Goal: Task Accomplishment & Management: Use online tool/utility

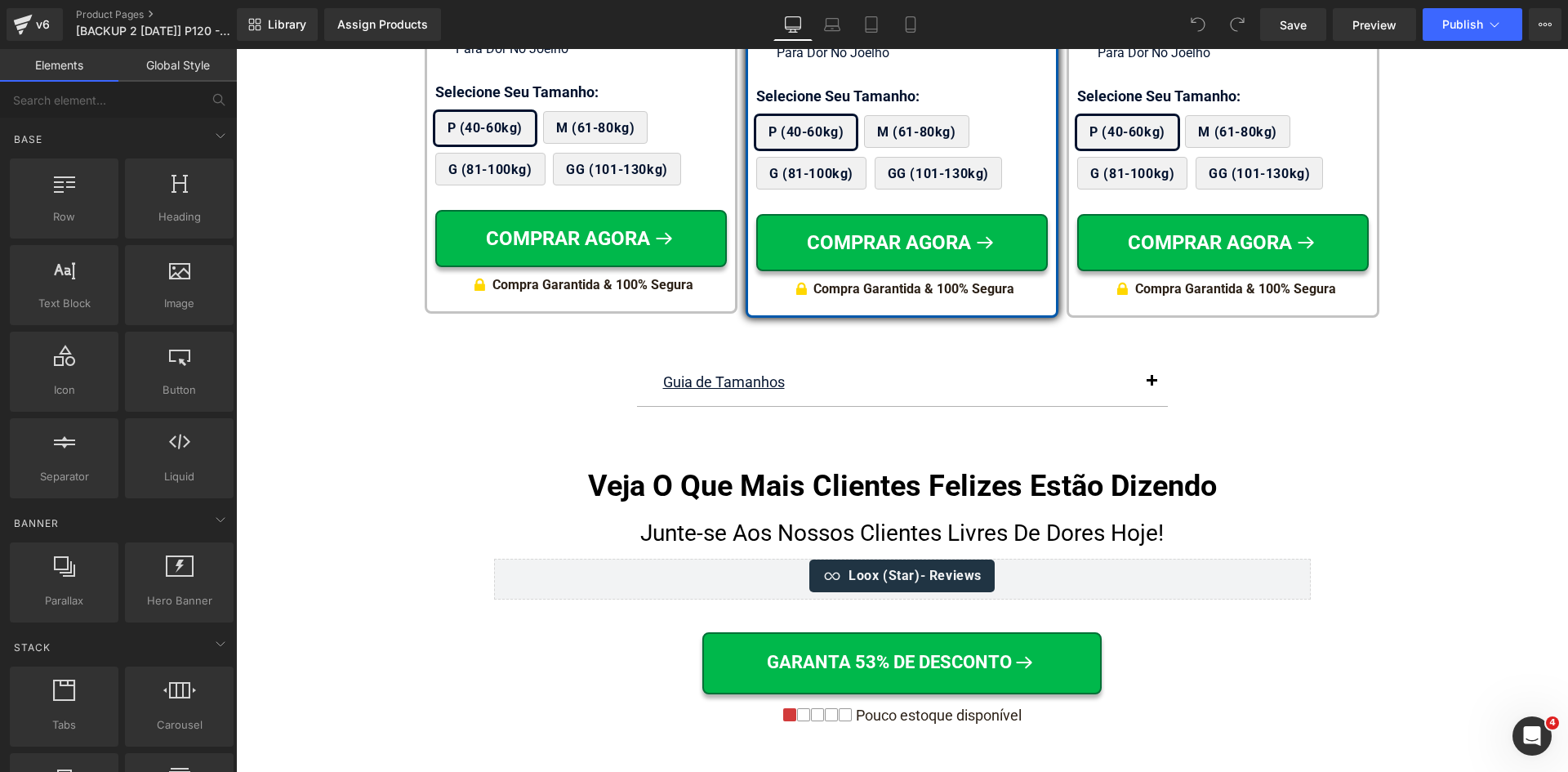
scroll to position [10058, 0]
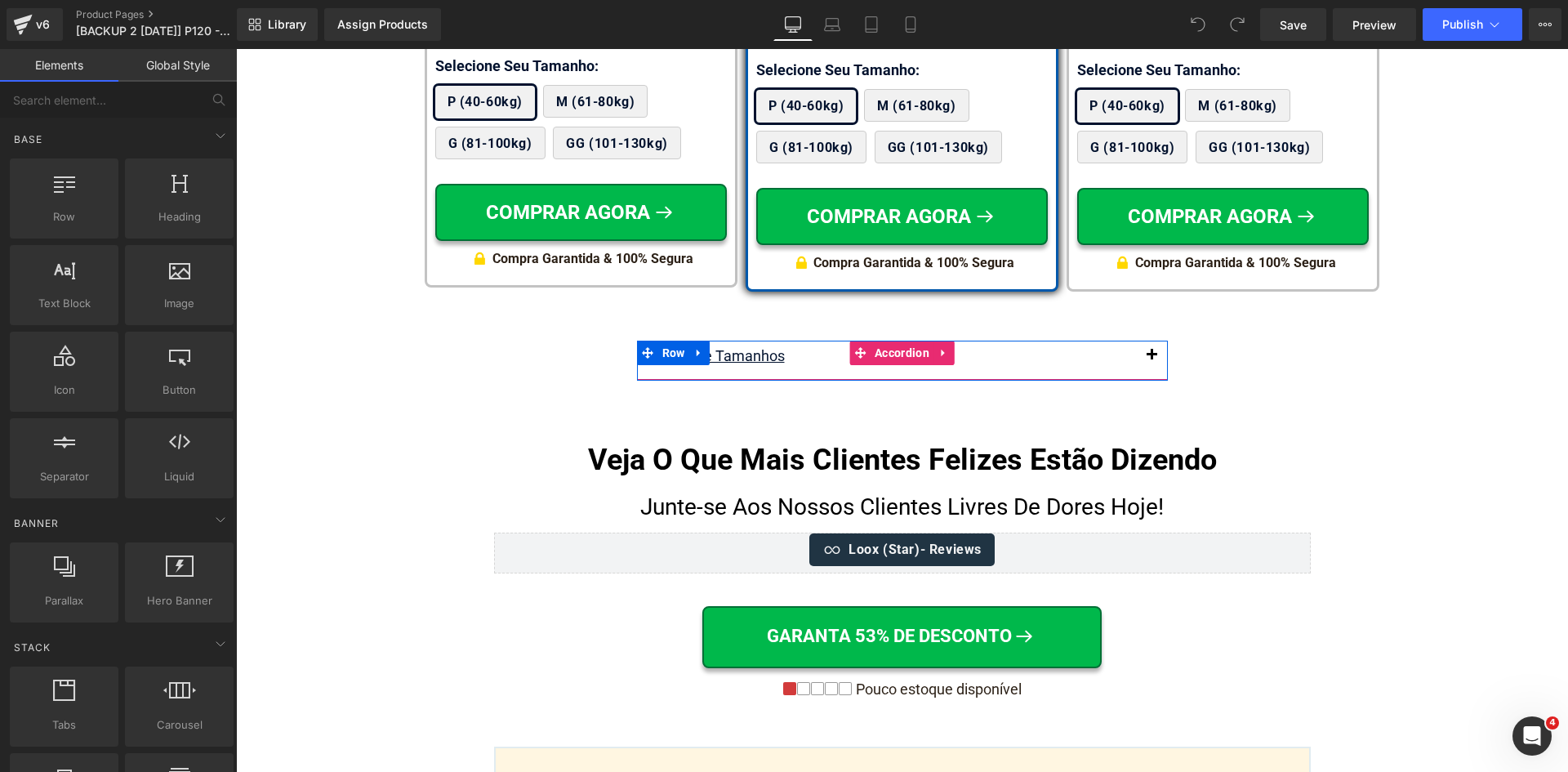
click at [1149, 340] on button "button" at bounding box center [1151, 355] width 33 height 31
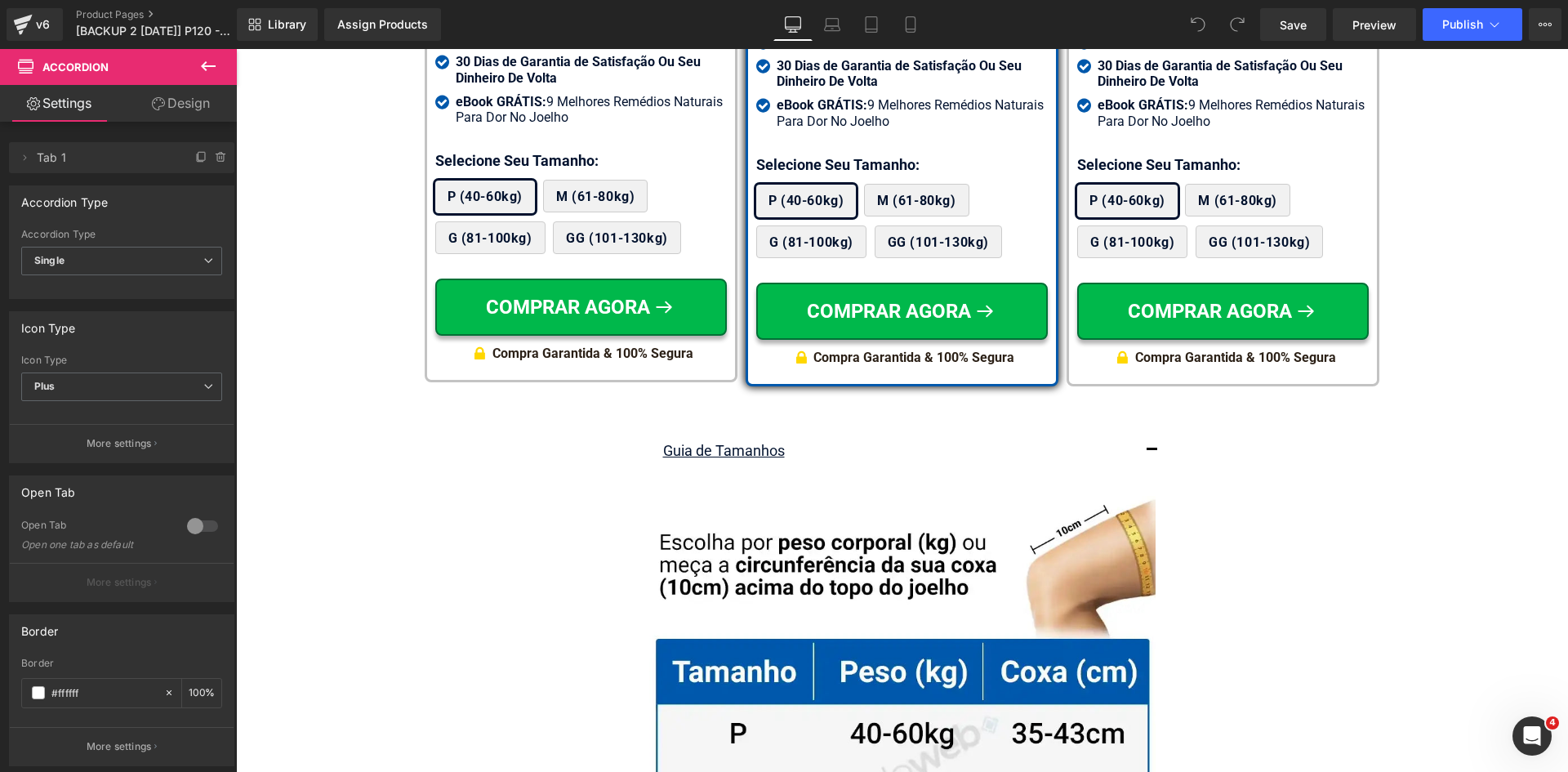
scroll to position [9731, 0]
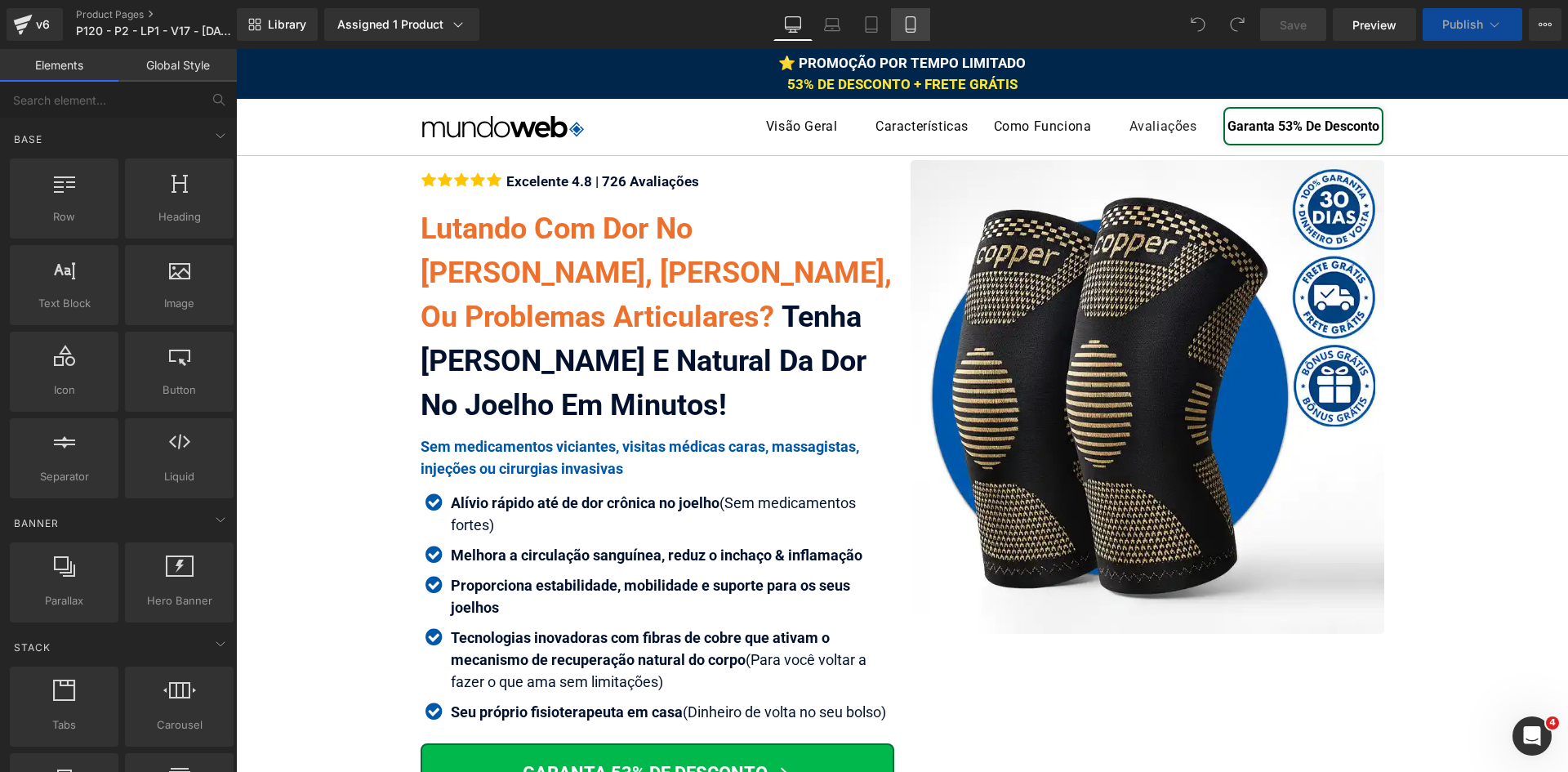
click at [915, 21] on icon at bounding box center [909, 25] width 9 height 16
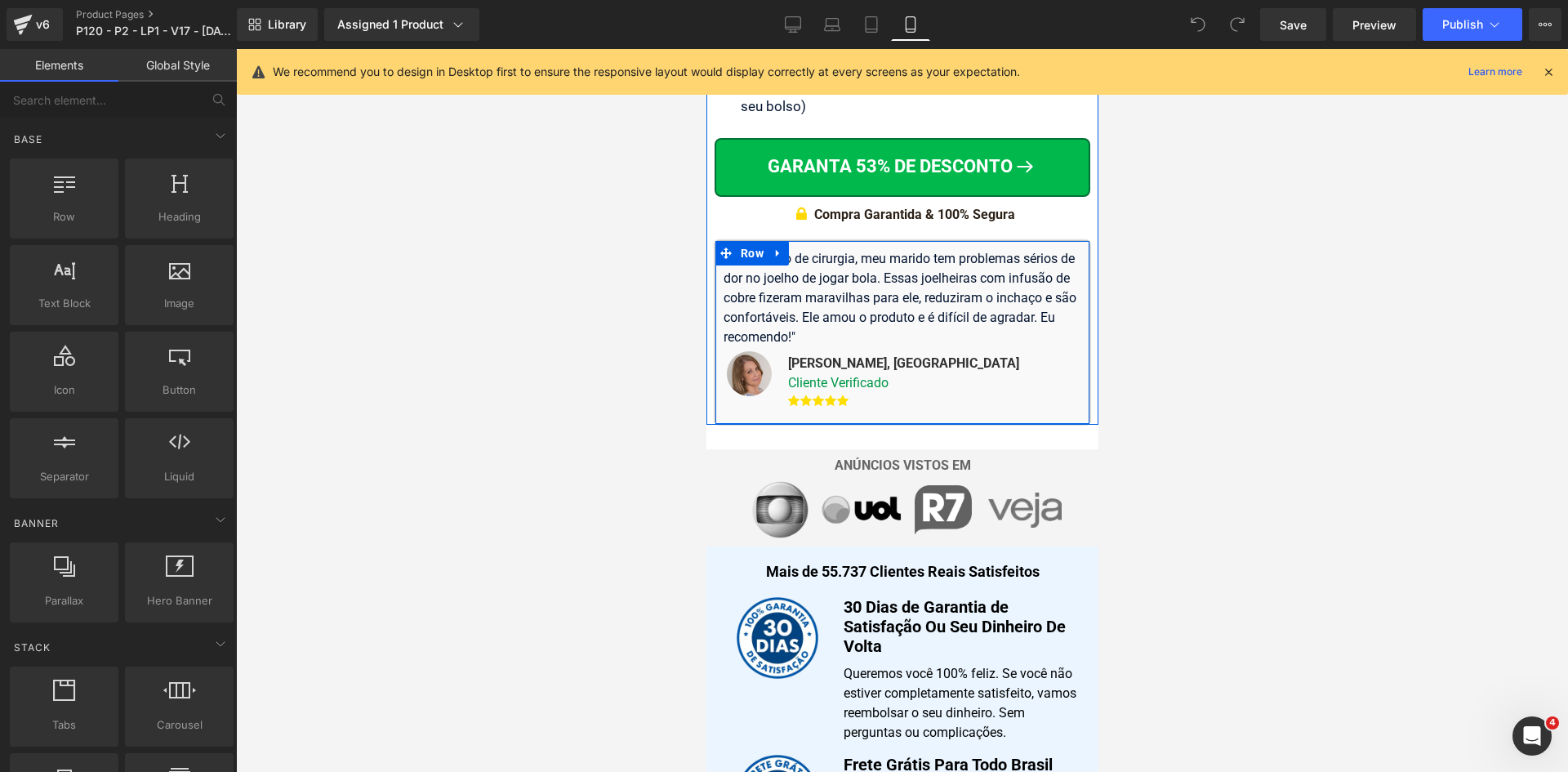
scroll to position [1062, 0]
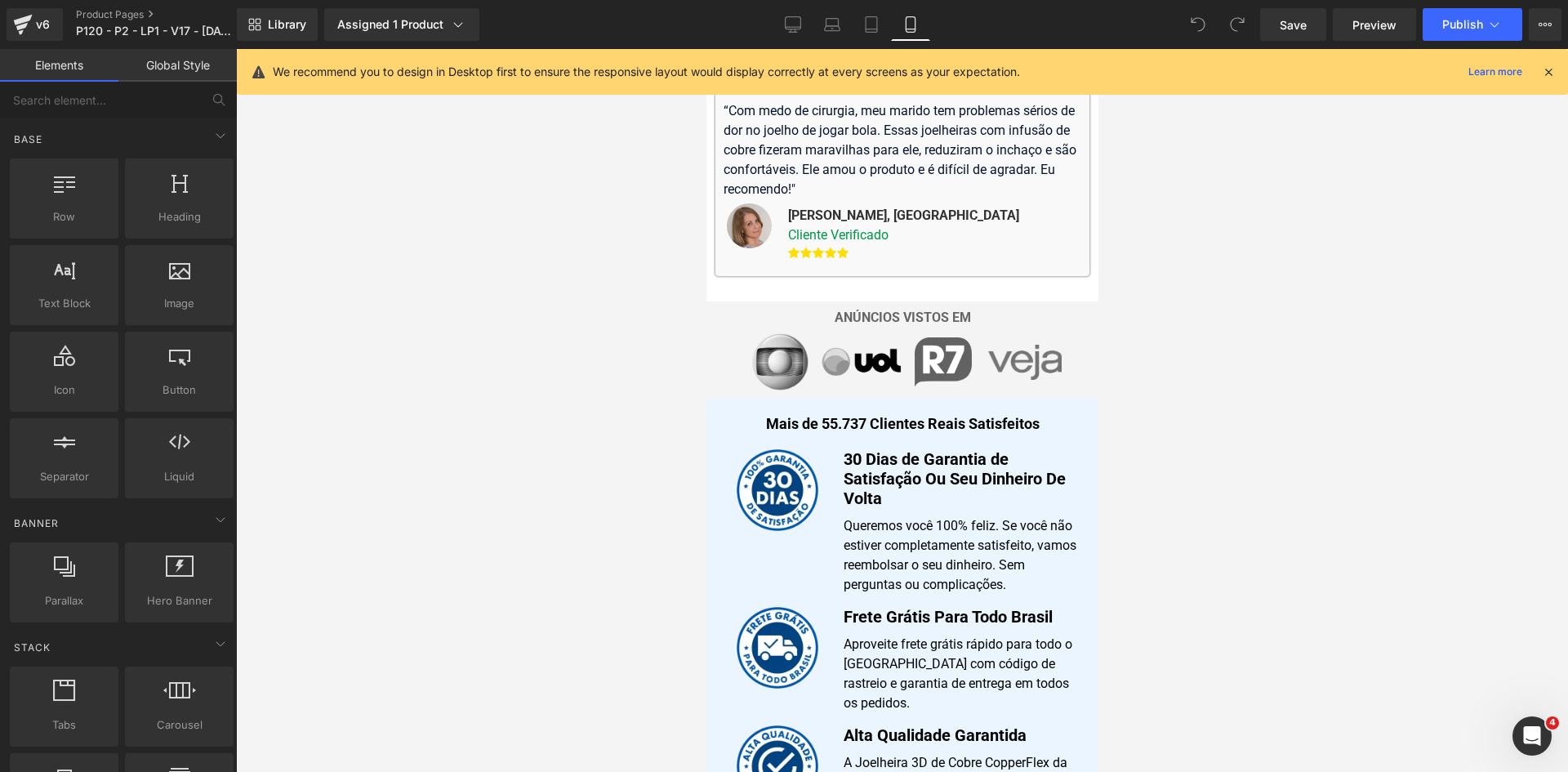
click at [1544, 71] on icon at bounding box center [1548, 71] width 15 height 15
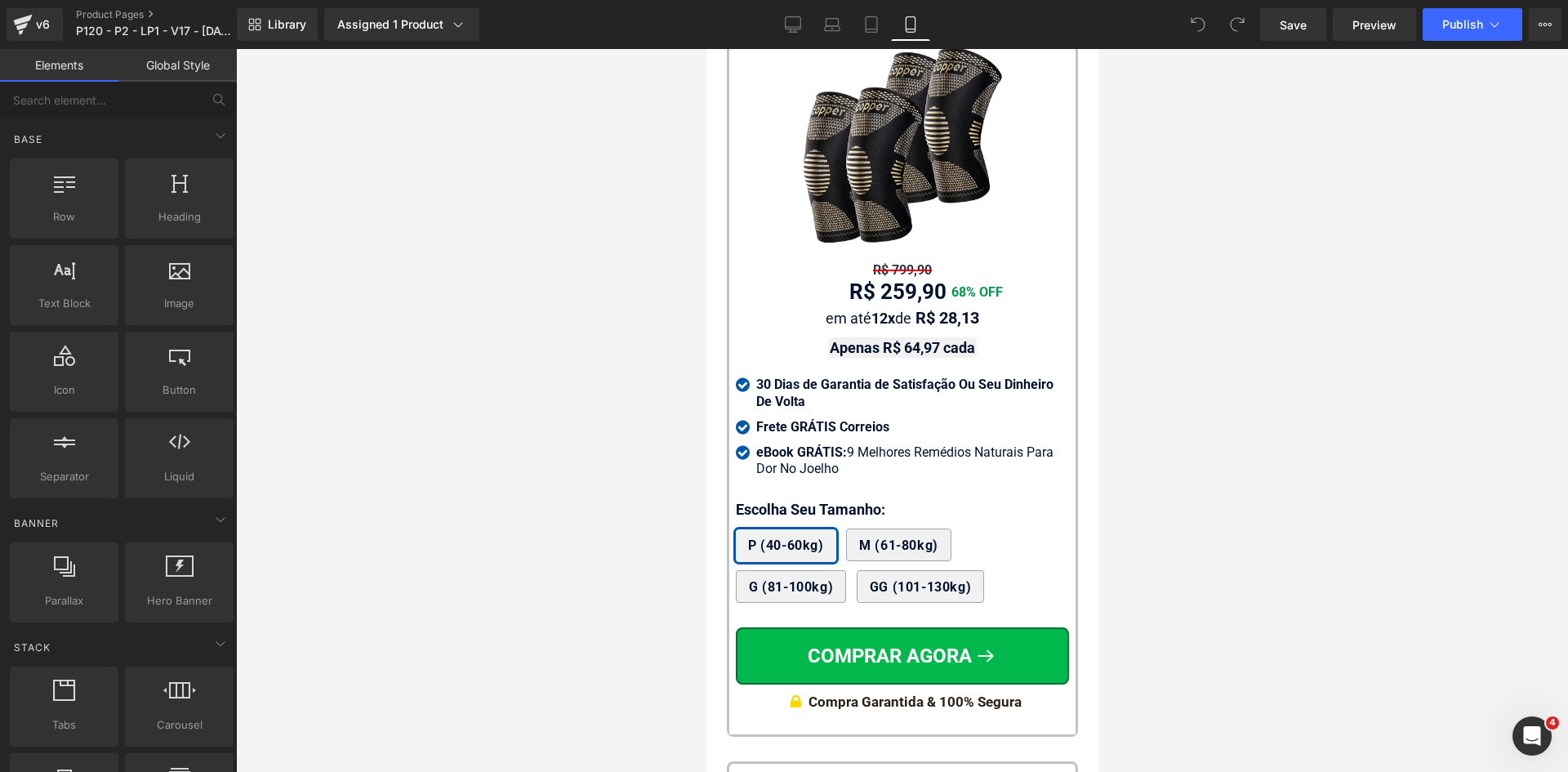
scroll to position [15424, 0]
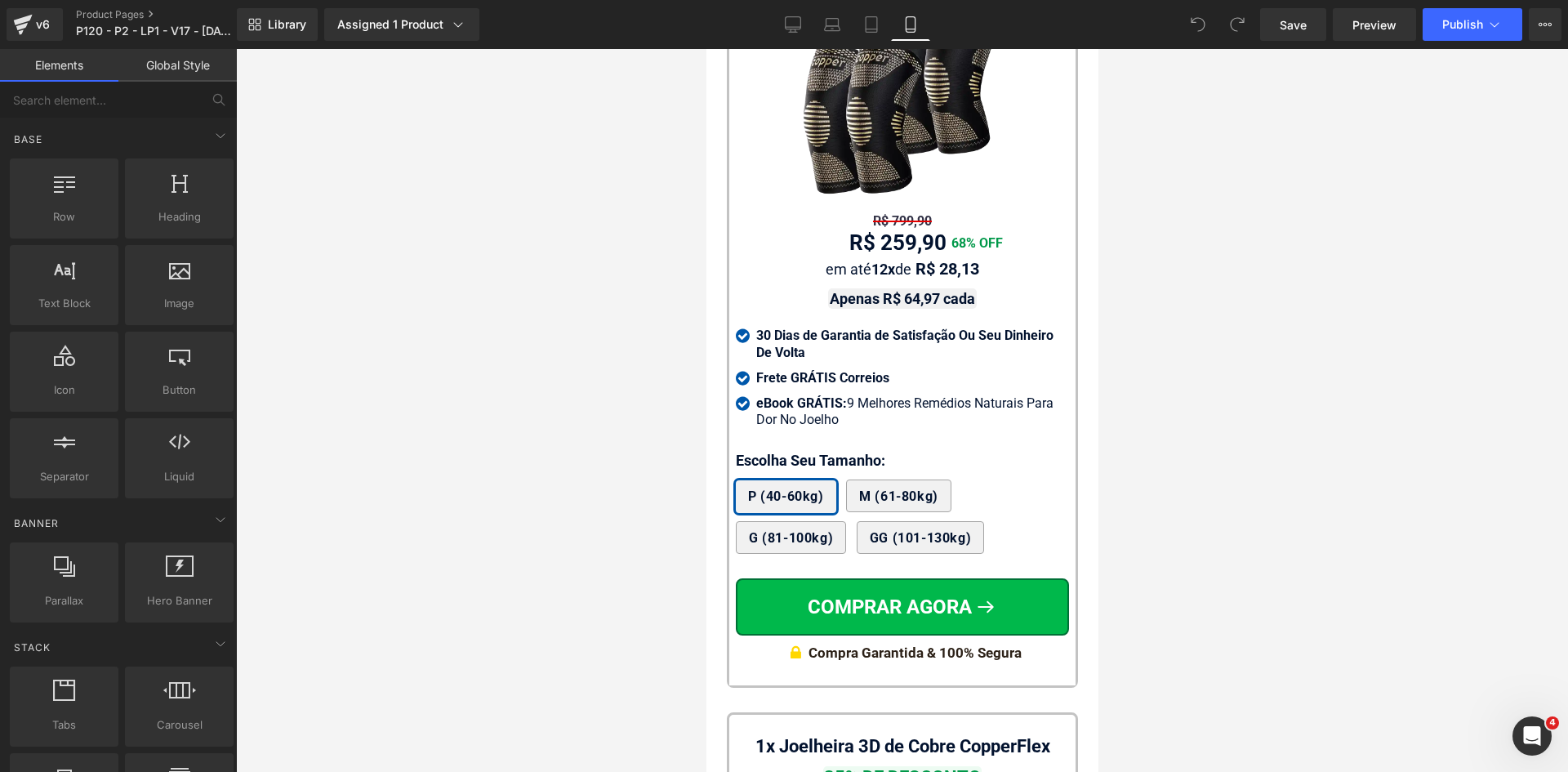
click at [993, 643] on div "Compra Garantida & 100% Segura" at bounding box center [914, 652] width 213 height 18
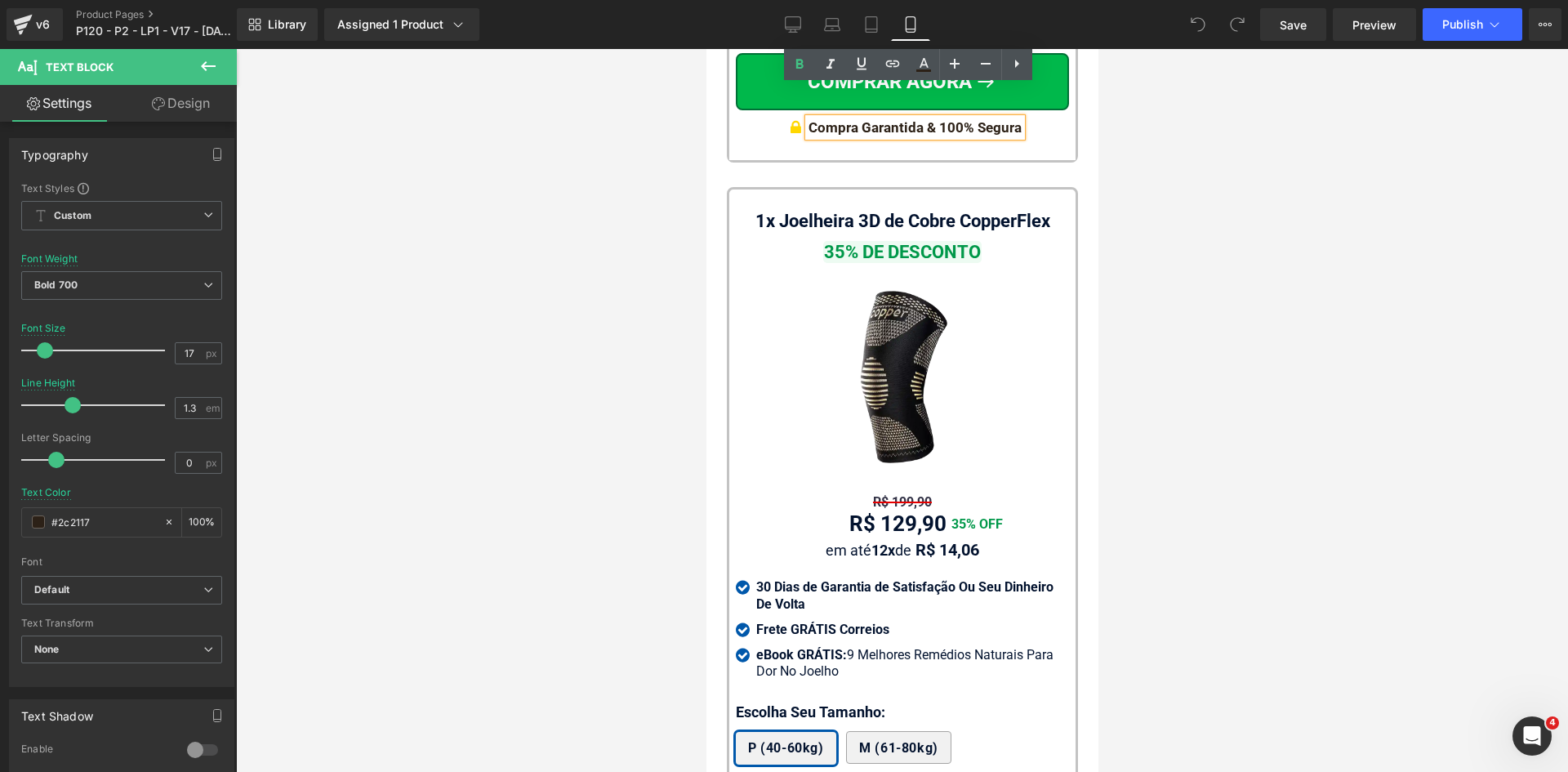
scroll to position [16158, 0]
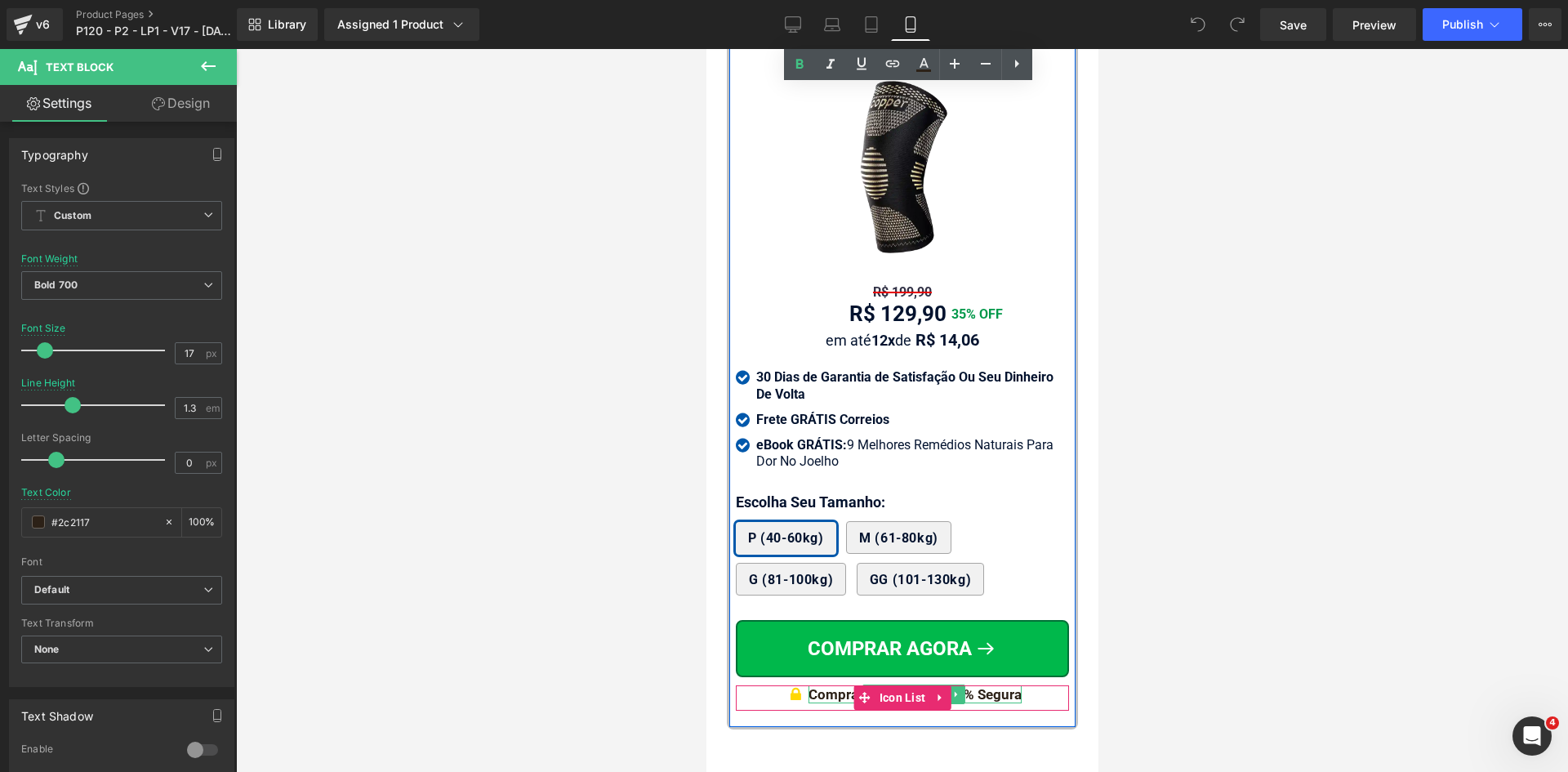
click at [1001, 685] on div "Compra Garantida & 100% Segura" at bounding box center [914, 694] width 213 height 18
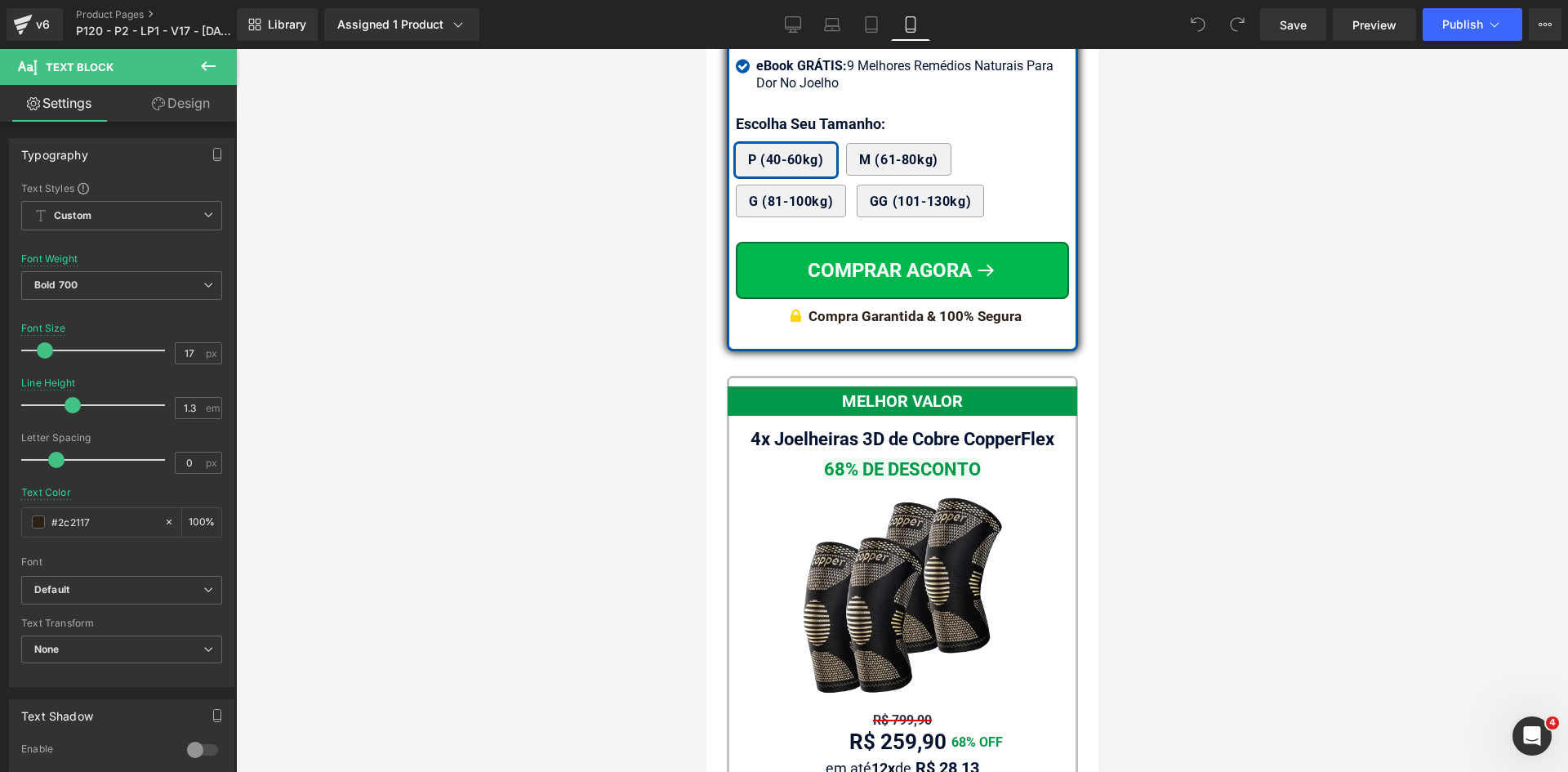
scroll to position [14689, 0]
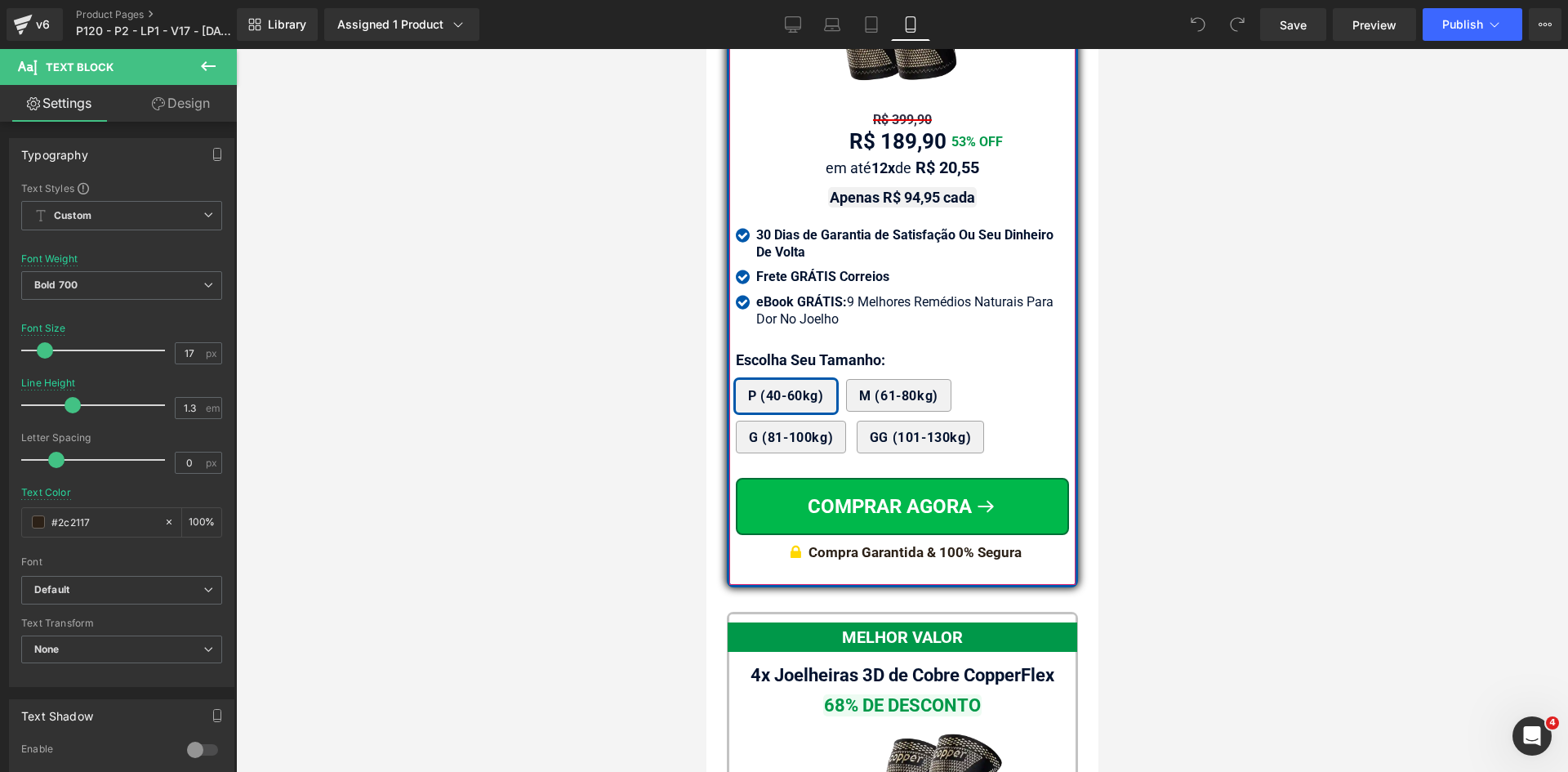
click at [1002, 543] on div "Compra Garantida & 100% Segura" at bounding box center [914, 552] width 213 height 18
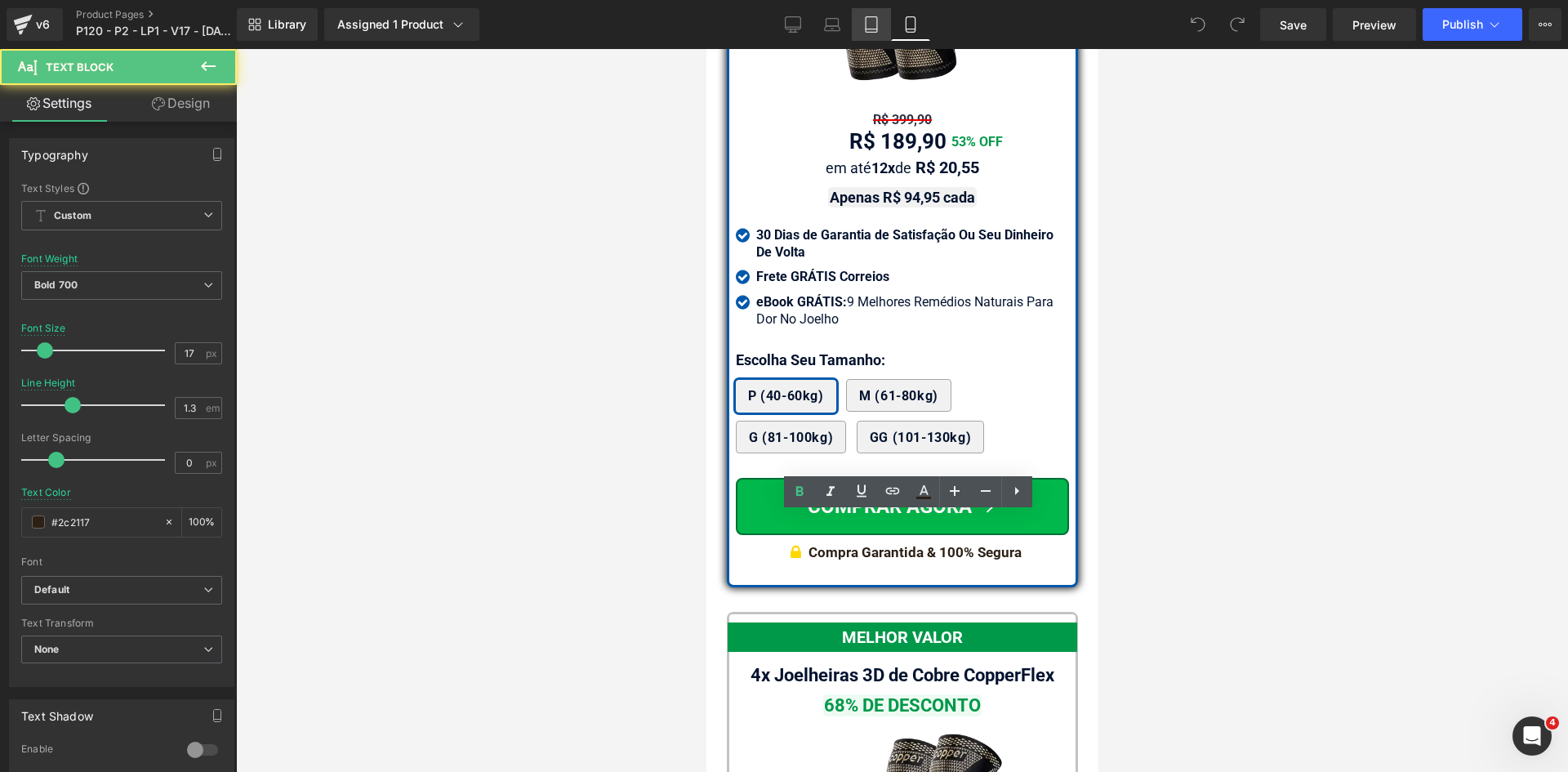
click at [865, 22] on icon at bounding box center [871, 24] width 16 height 16
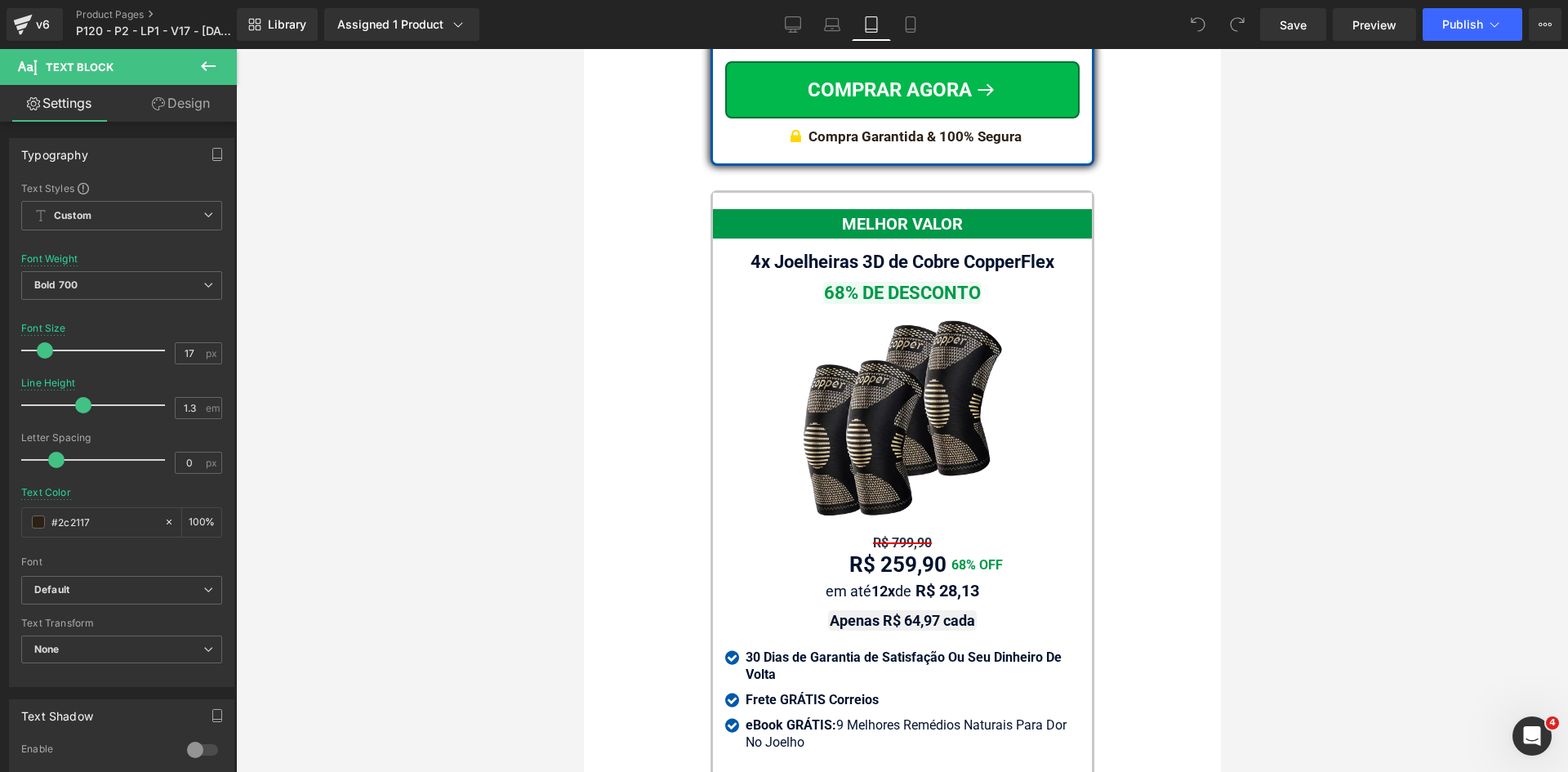
scroll to position [14292, 0]
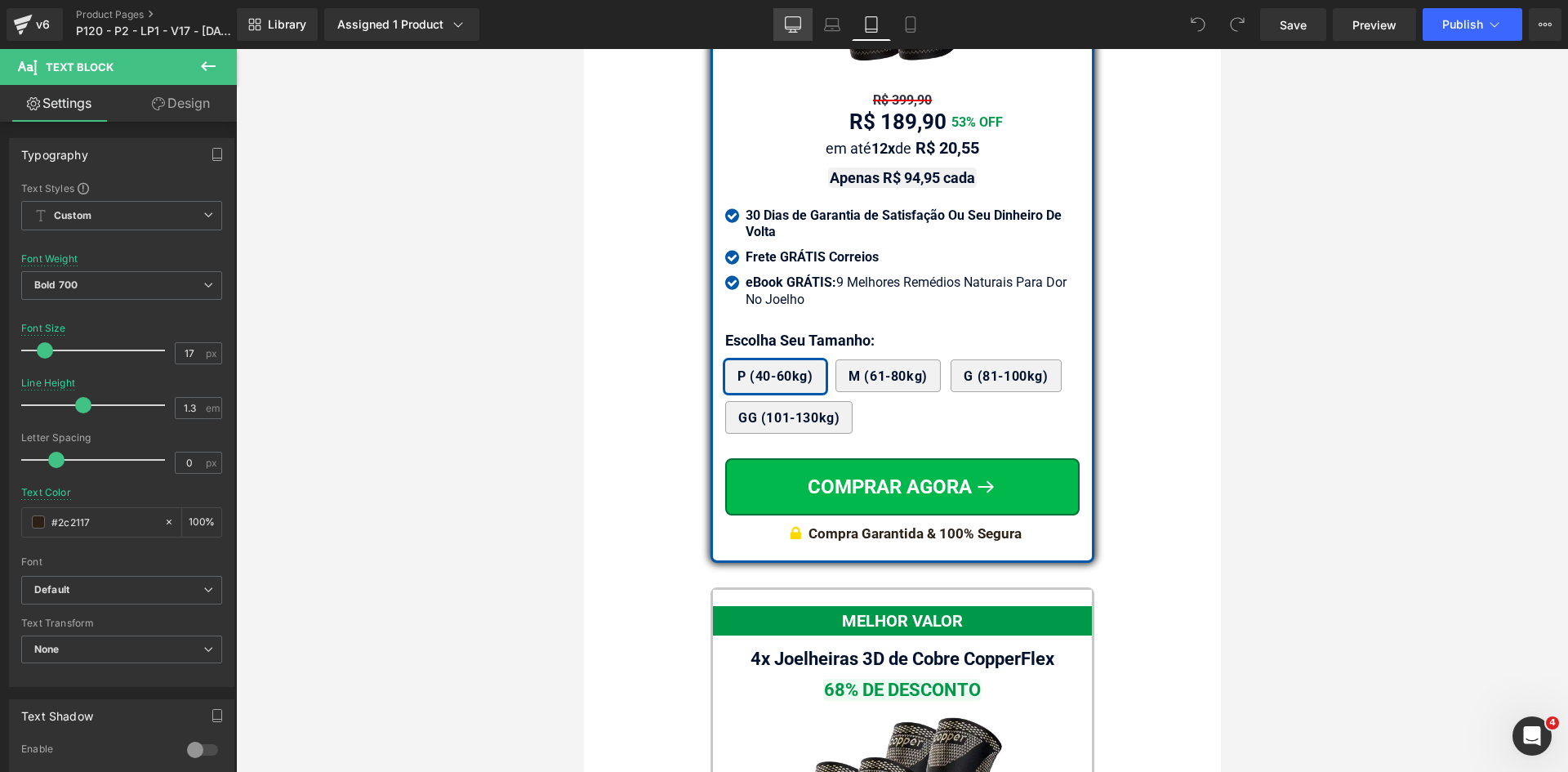
click at [790, 32] on icon at bounding box center [793, 32] width 8 height 0
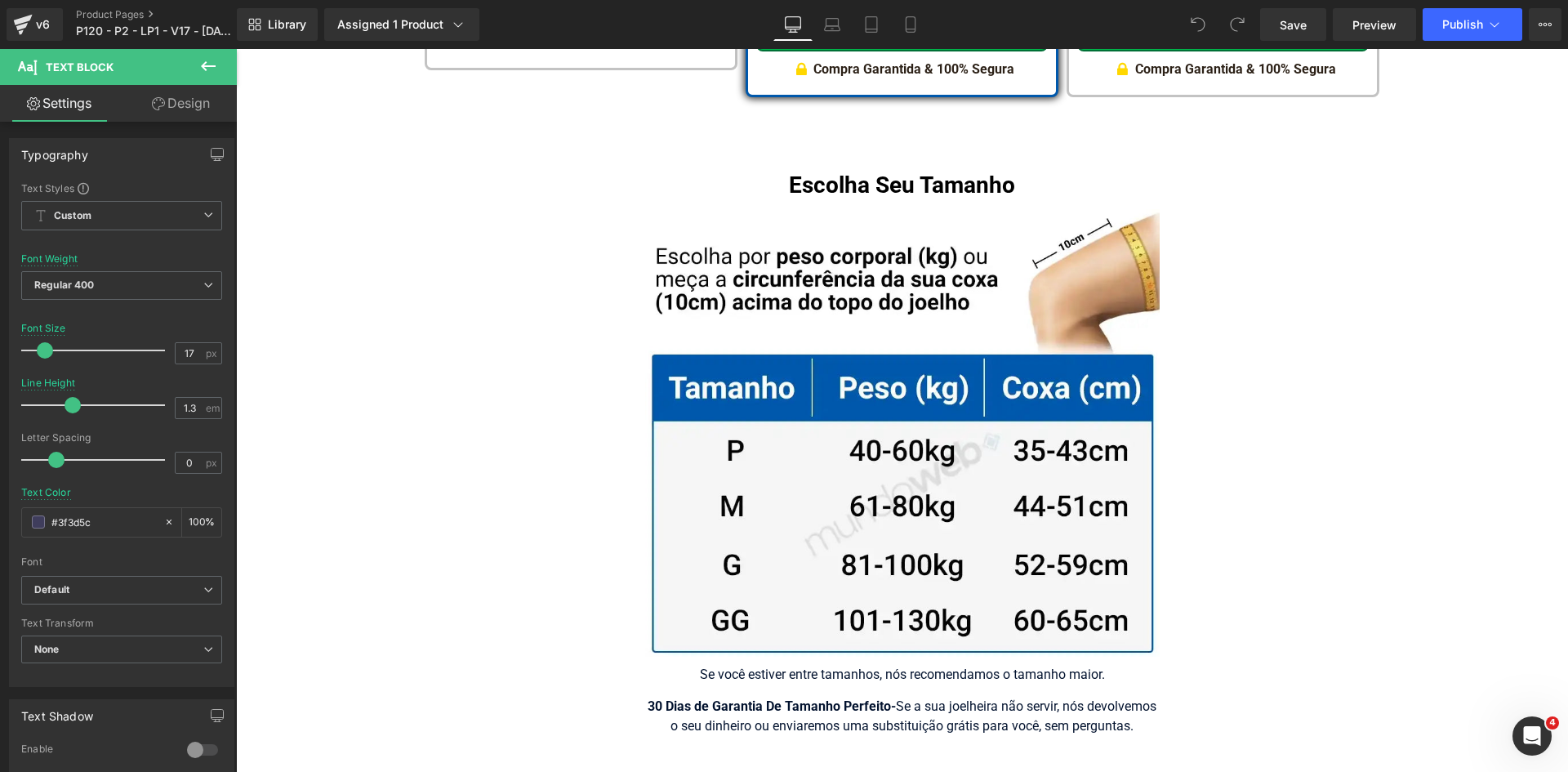
scroll to position [10100, 0]
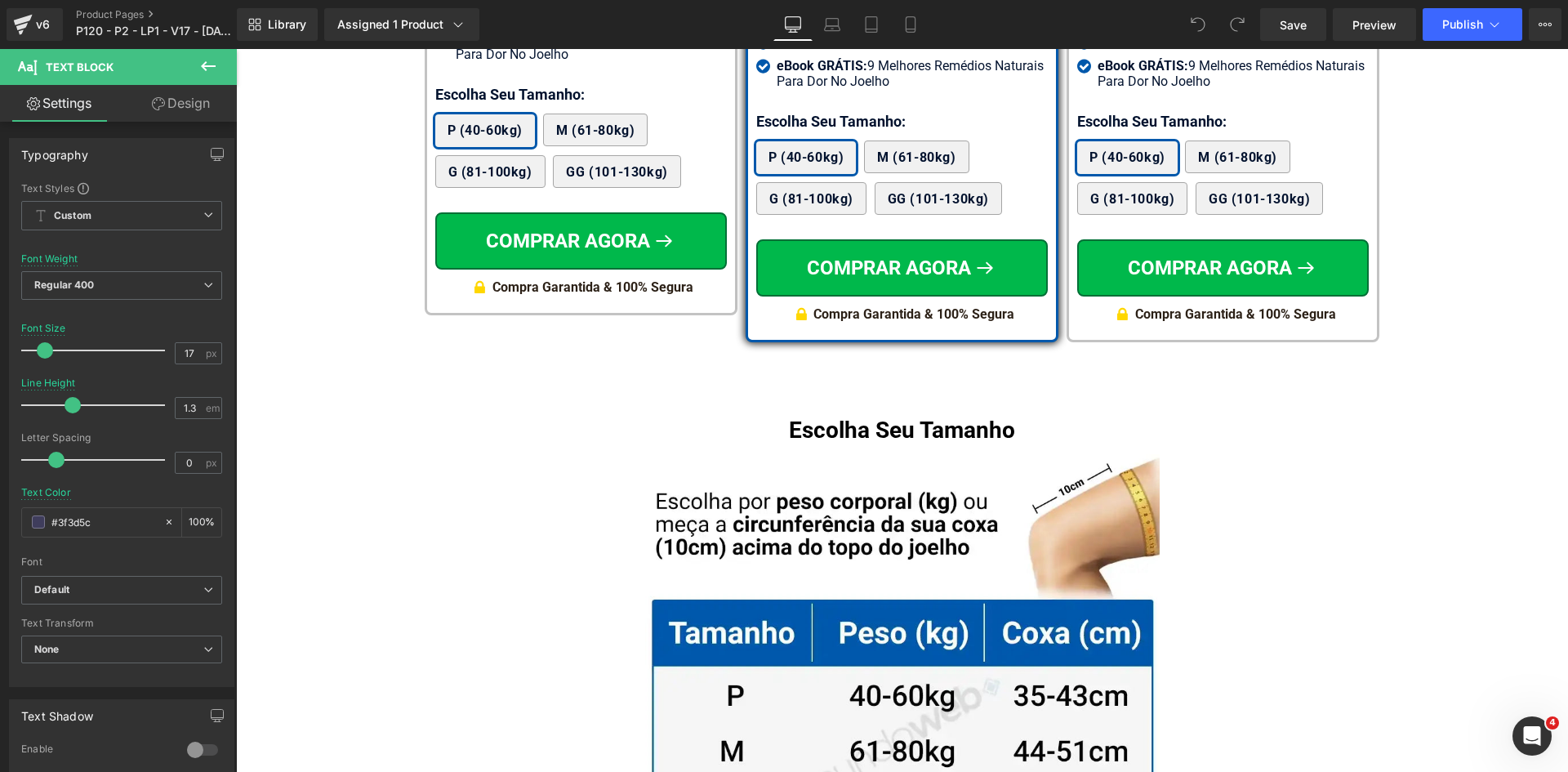
click at [993, 305] on div "Compra Garantida & 100% Segura" at bounding box center [914, 315] width 200 height 20
drag, startPoint x: 177, startPoint y: 351, endPoint x: 223, endPoint y: 355, distance: 46.2
click at [211, 353] on div "16 px" at bounding box center [198, 353] width 48 height 22
type input "17"
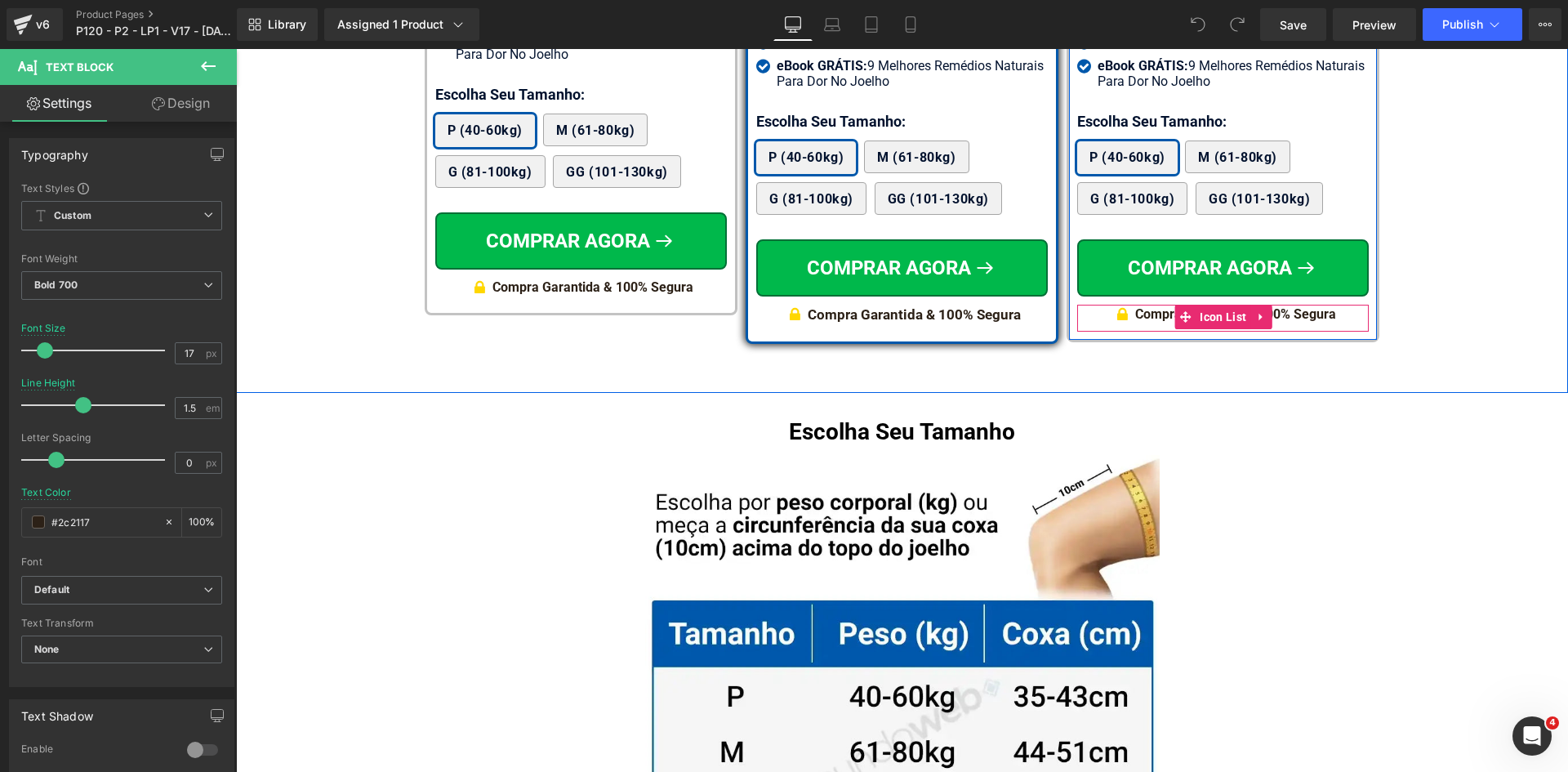
click at [1157, 305] on div "Compra Garantida & 100% Segura" at bounding box center [1236, 315] width 200 height 20
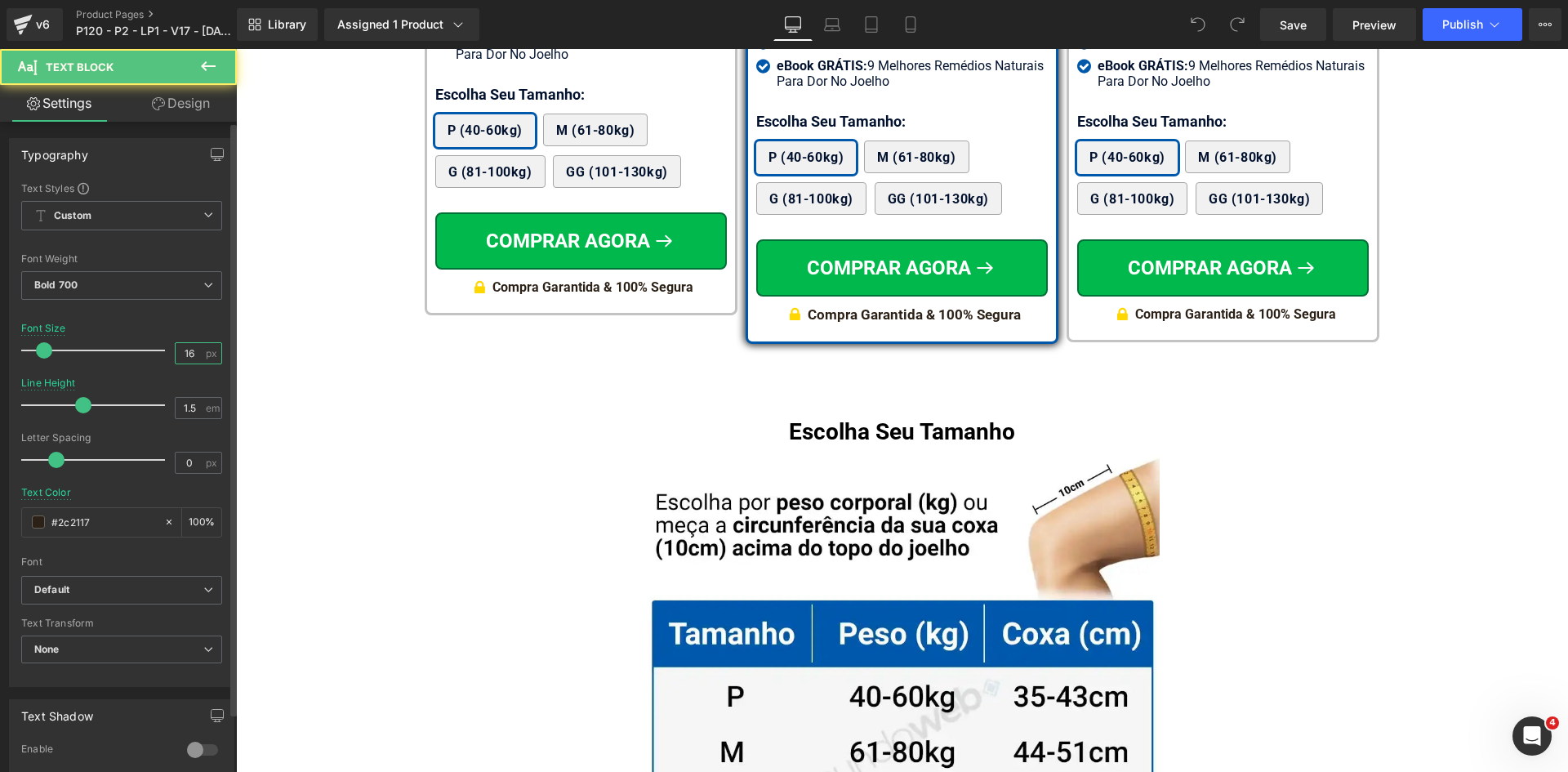
drag, startPoint x: 176, startPoint y: 355, endPoint x: 224, endPoint y: 352, distance: 48.1
click at [224, 352] on div "Text Styles Custom Custom Setup Global Style Custom Setup Global Style Thin 100…" at bounding box center [121, 434] width 223 height 504
type input "17"
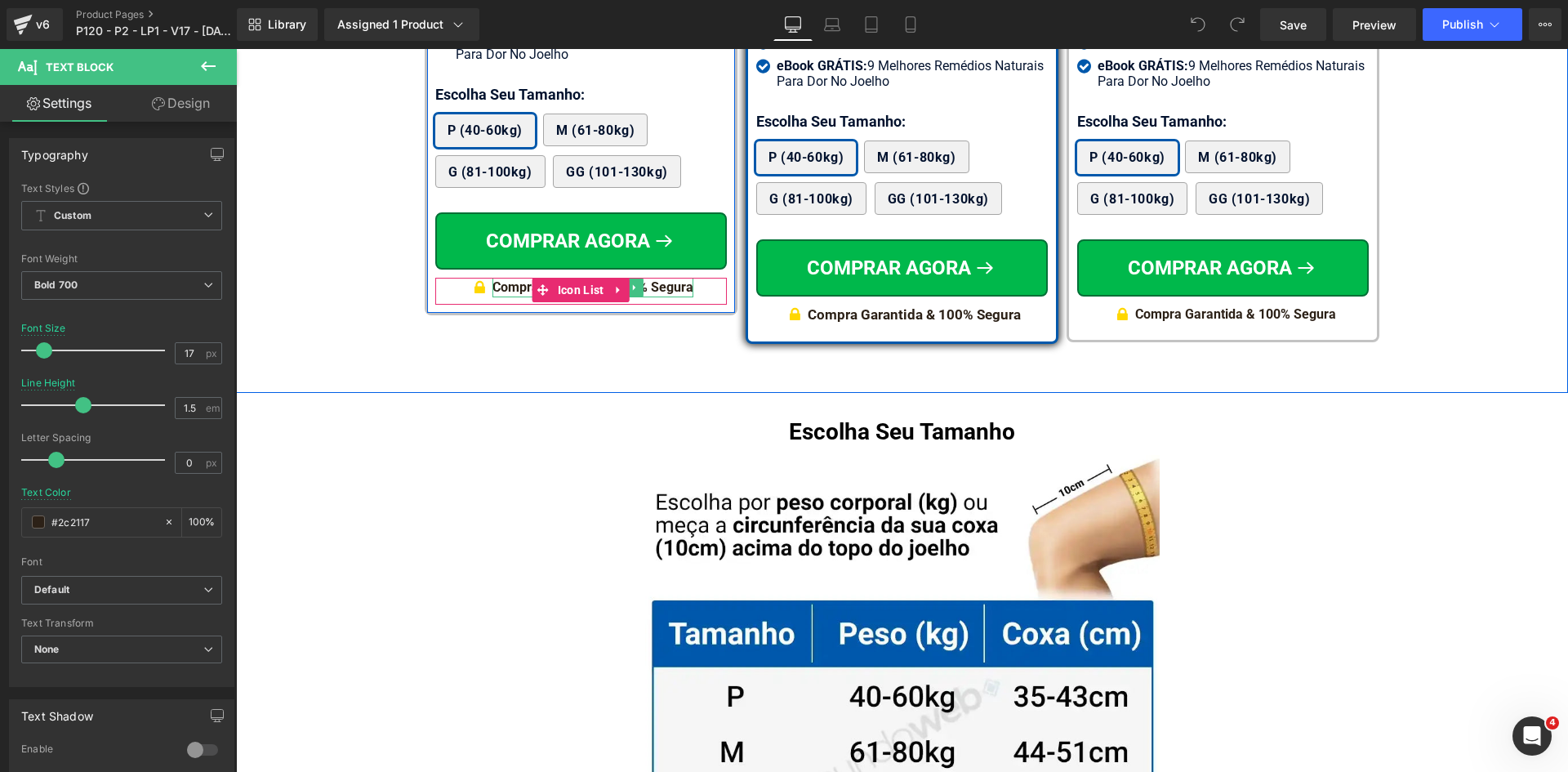
click at [498, 298] on div at bounding box center [592, 295] width 200 height 4
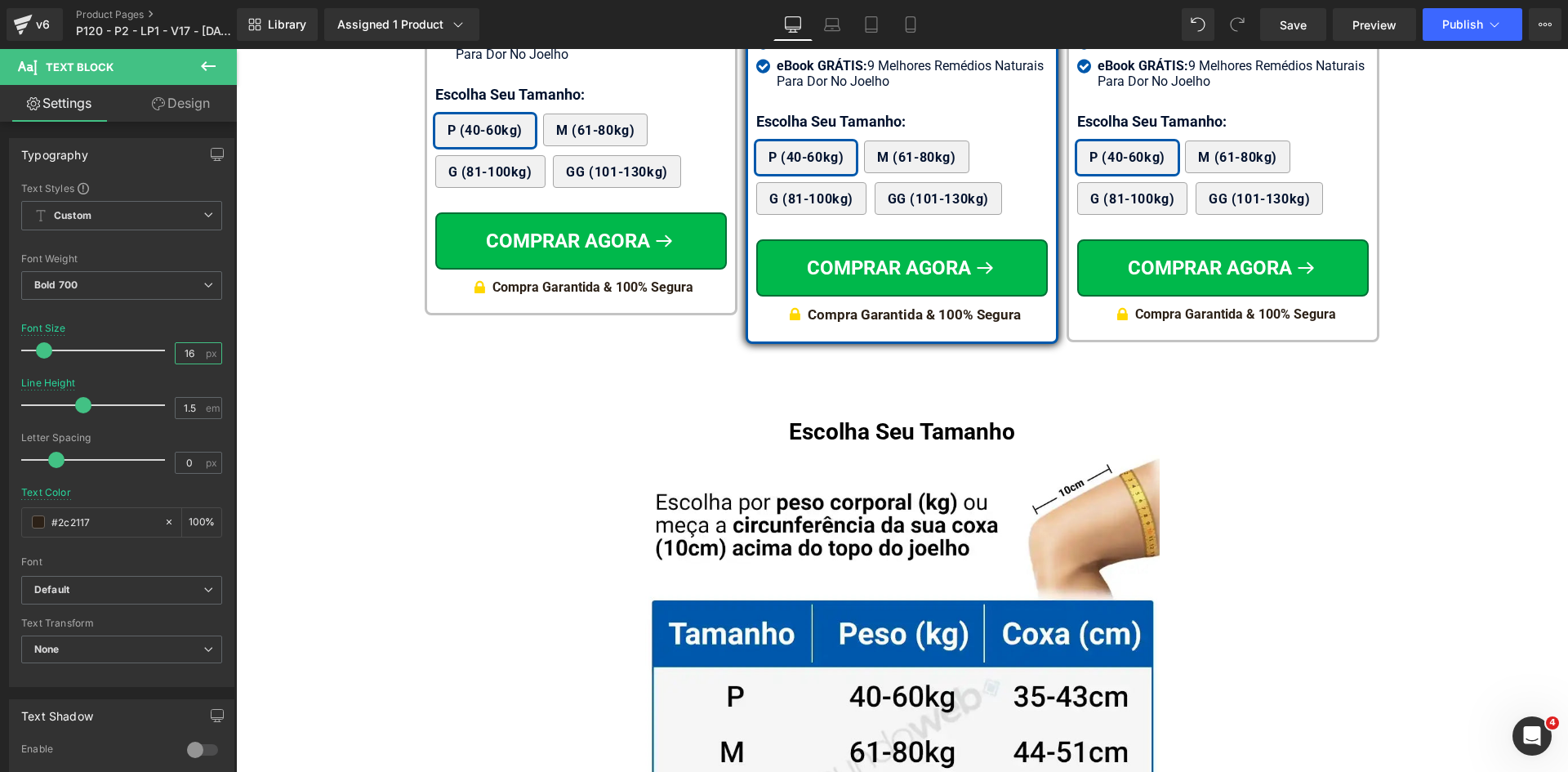
drag, startPoint x: 414, startPoint y: 404, endPoint x: 274, endPoint y: 355, distance: 148.3
type input "17"
click at [1494, 33] on button "Publish" at bounding box center [1472, 24] width 99 height 33
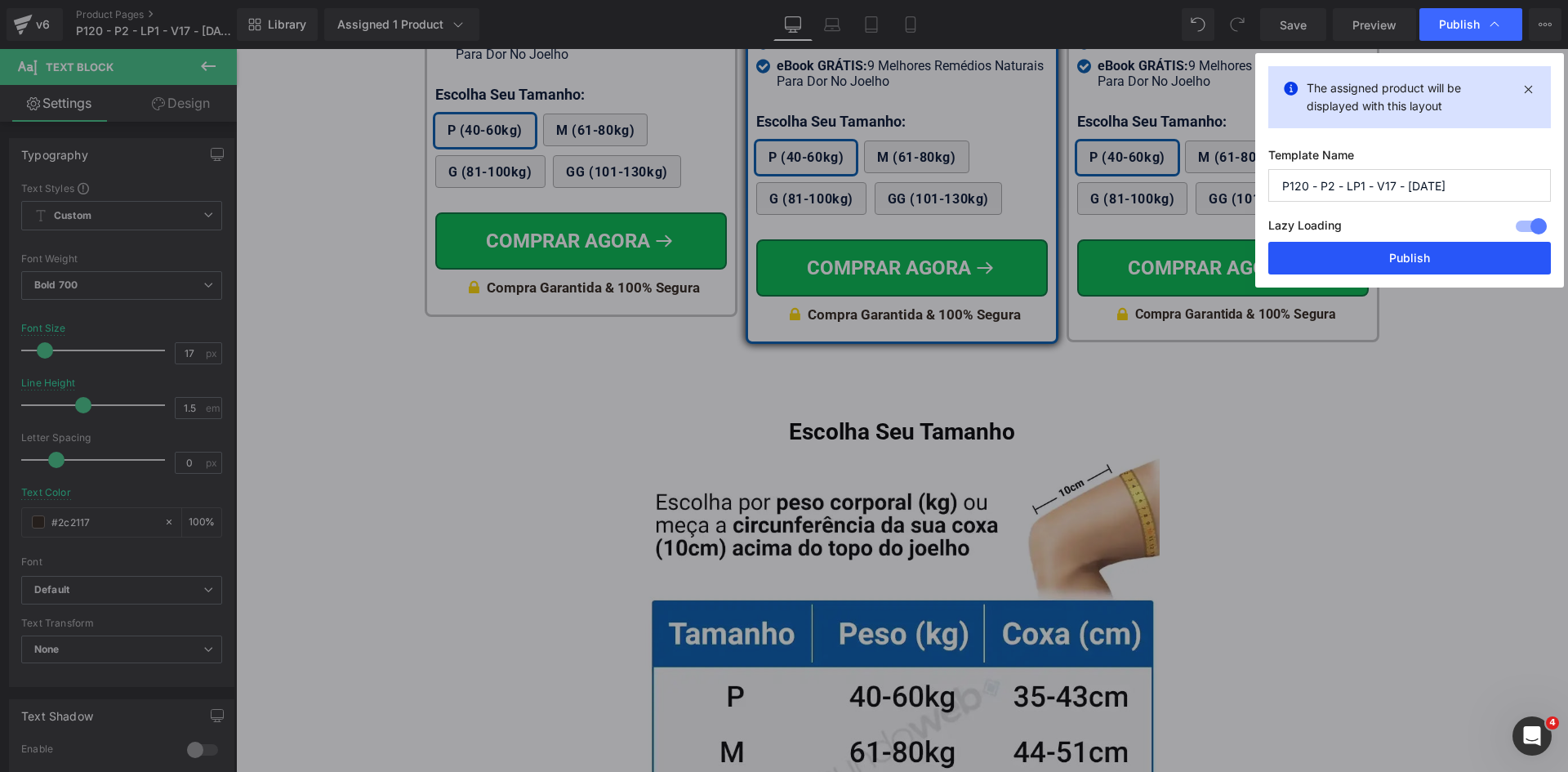
click at [1454, 253] on button "Publish" at bounding box center [1409, 258] width 283 height 33
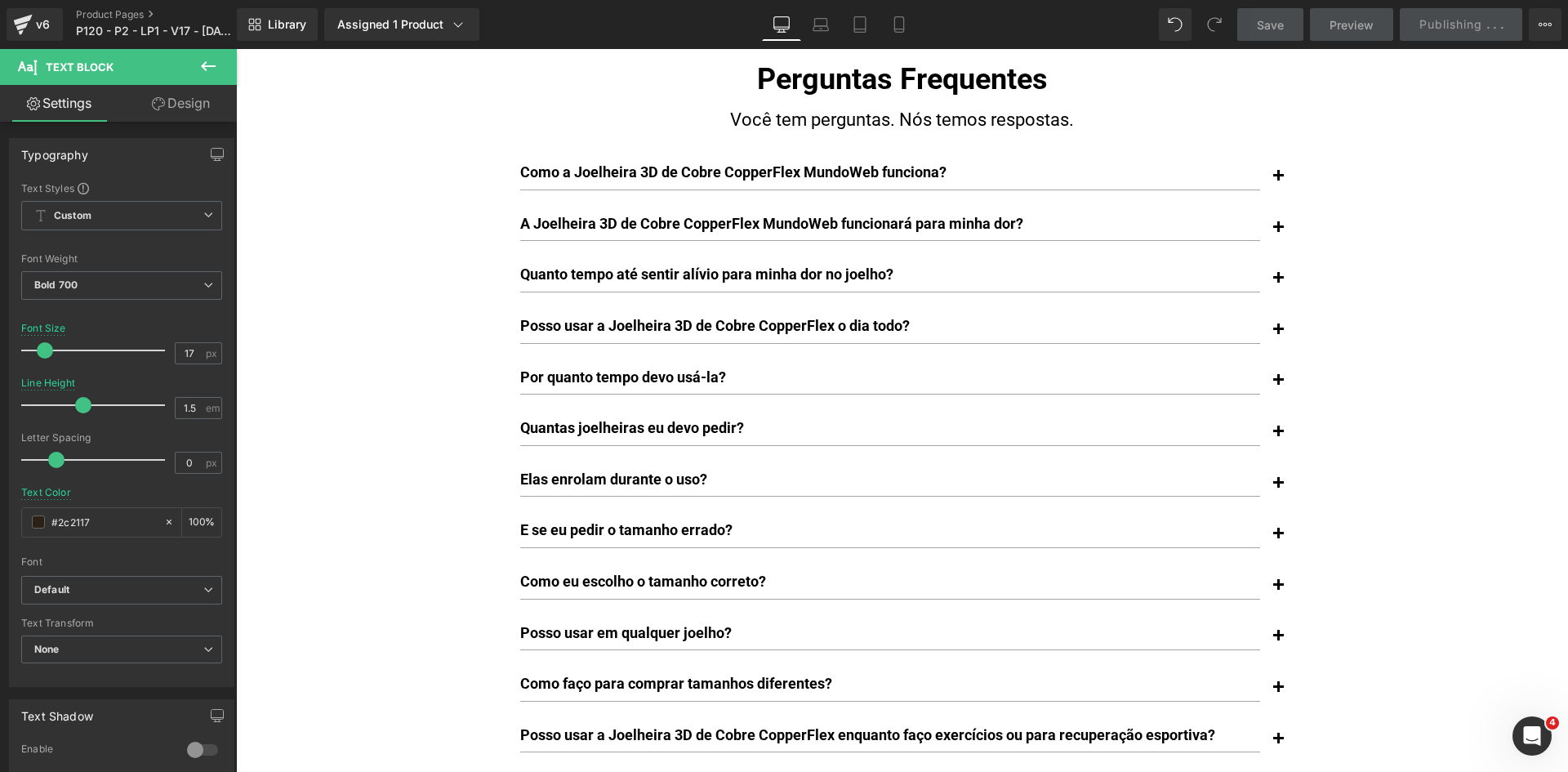
scroll to position [11978, 0]
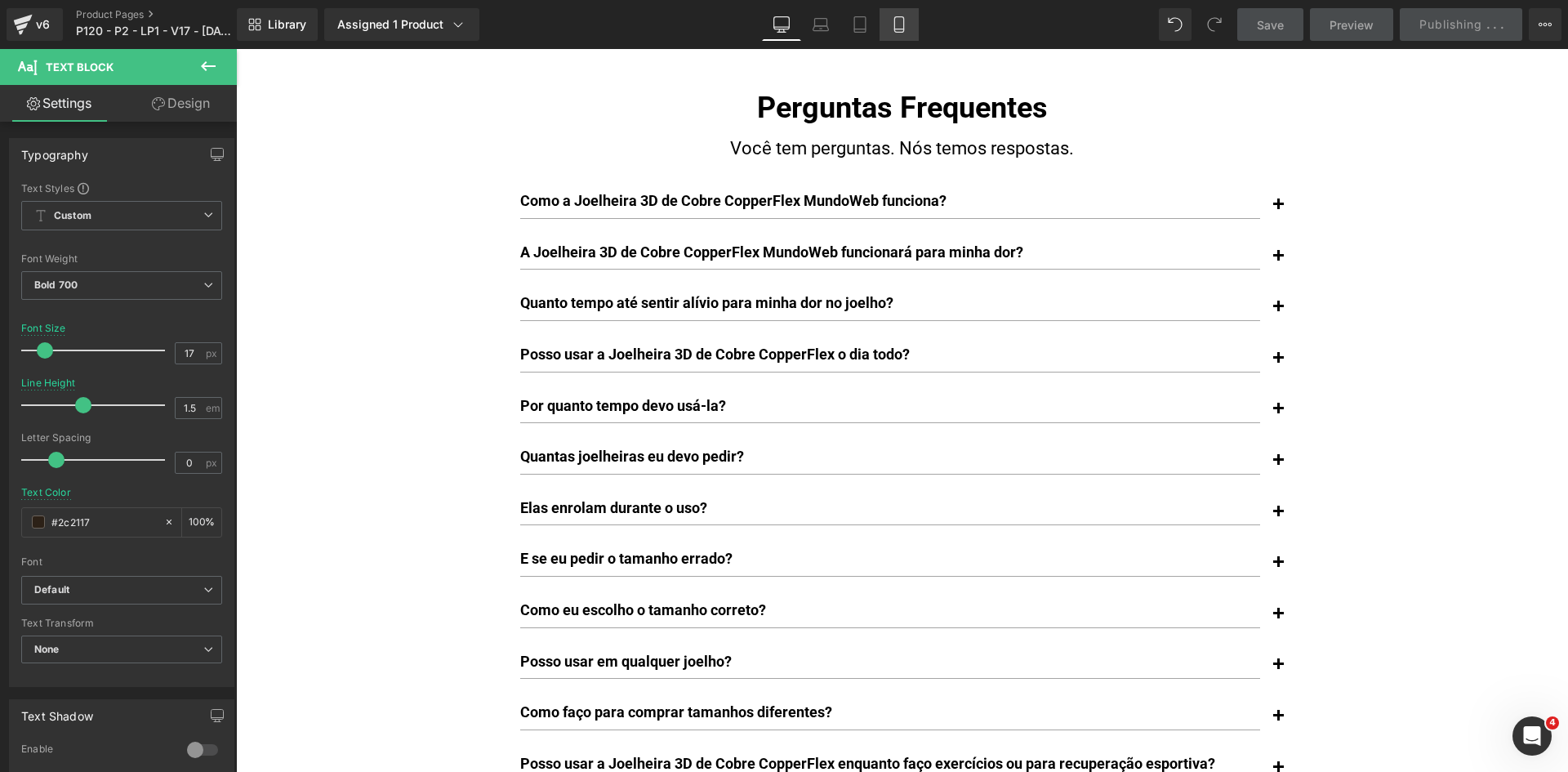
click at [900, 25] on icon at bounding box center [899, 24] width 16 height 16
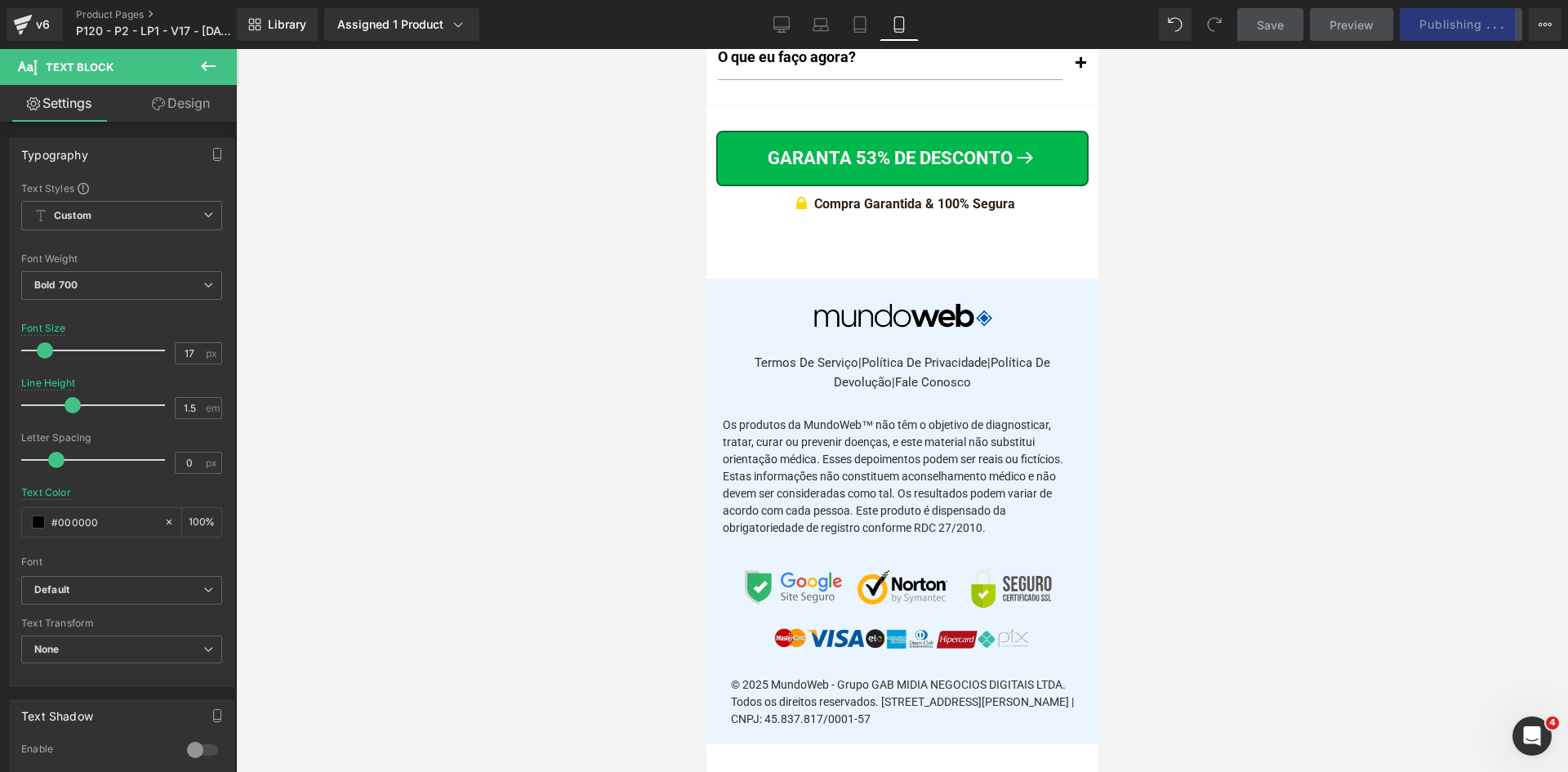
scroll to position [19835, 0]
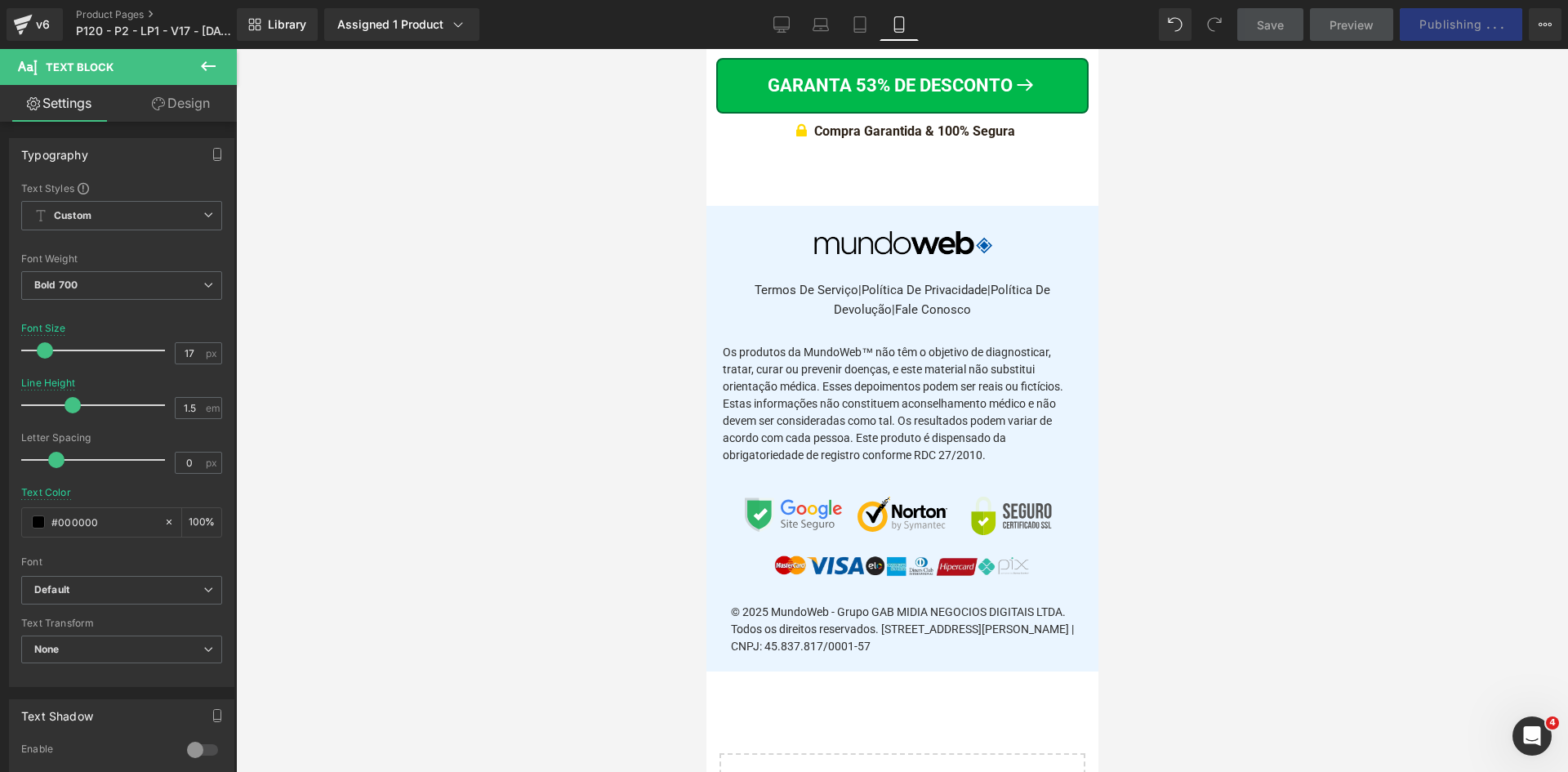
drag, startPoint x: 1094, startPoint y: 85, endPoint x: 1840, endPoint y: 783, distance: 1021.6
